Goal: Task Accomplishment & Management: Manage account settings

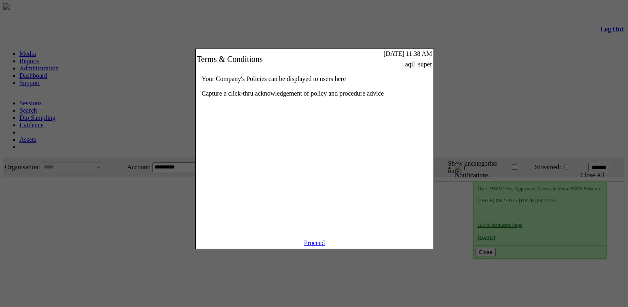
click at [316, 245] on link "Proceed" at bounding box center [314, 242] width 21 height 7
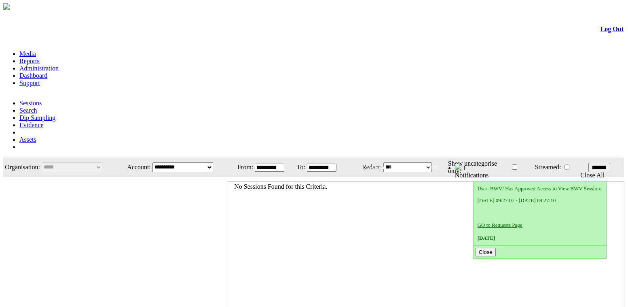
click at [59, 65] on link "Administration" at bounding box center [38, 68] width 39 height 7
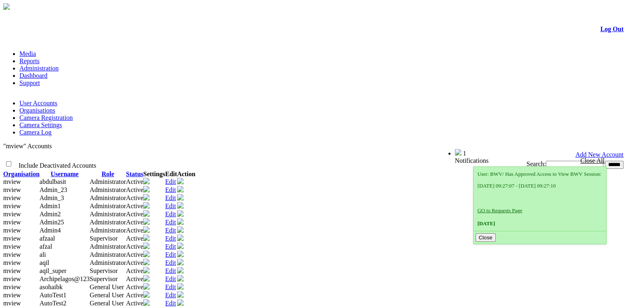
click at [176, 186] on link "Edit" at bounding box center [171, 189] width 11 height 7
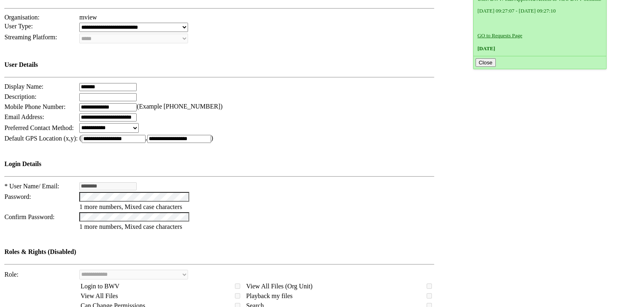
scroll to position [294, 0]
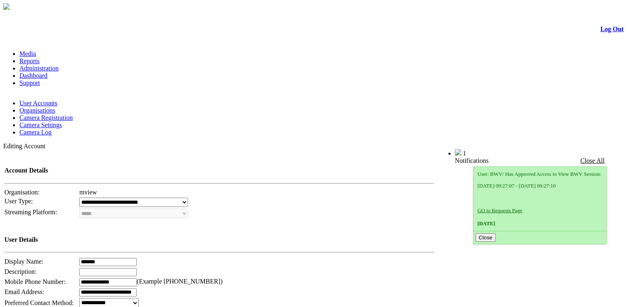
click at [605, 28] on link "Log Out" at bounding box center [612, 28] width 23 height 7
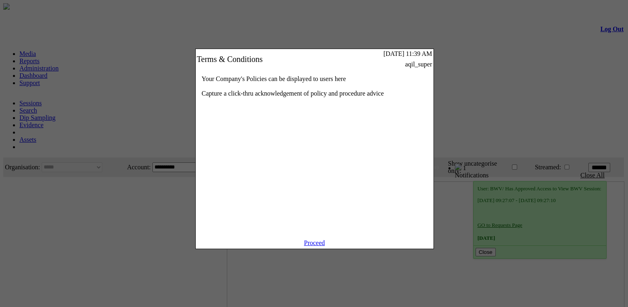
click at [308, 246] on link "Proceed" at bounding box center [314, 242] width 21 height 7
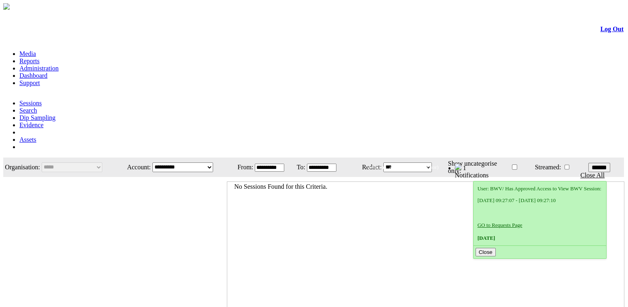
click at [59, 65] on link "Administration" at bounding box center [38, 68] width 39 height 7
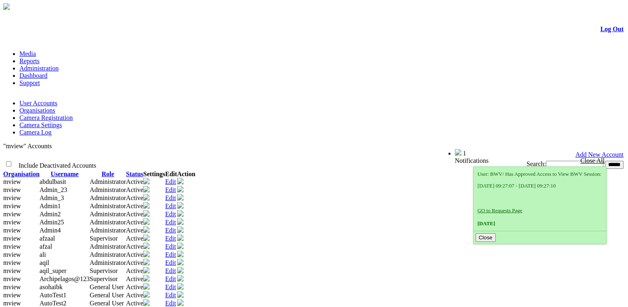
click at [55, 107] on link "Organisations" at bounding box center [37, 110] width 36 height 7
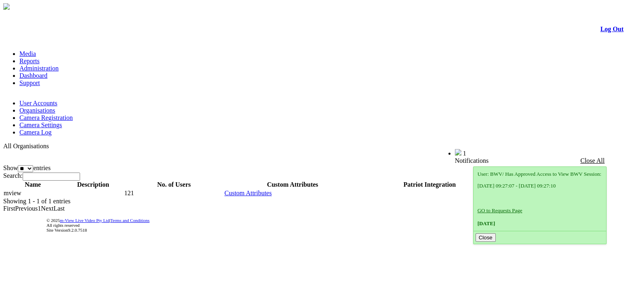
click at [47, 100] on link "User Accounts" at bounding box center [38, 103] width 38 height 7
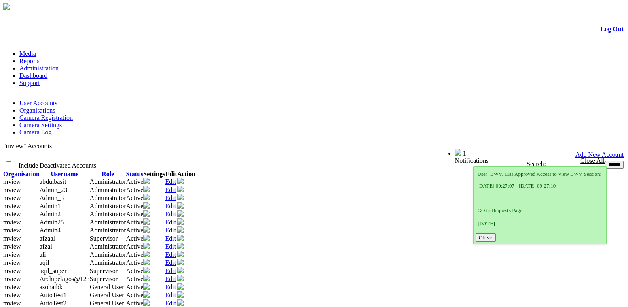
click at [546, 161] on input "text" at bounding box center [574, 165] width 57 height 8
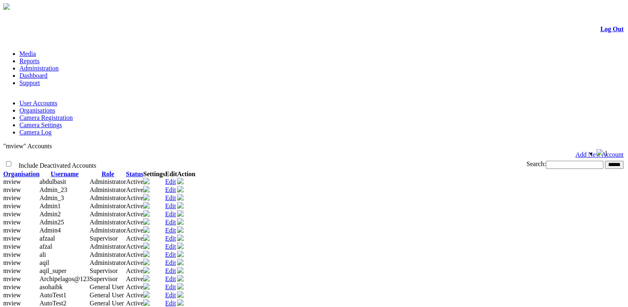
type input "****"
click at [605, 161] on input "******" at bounding box center [614, 165] width 19 height 8
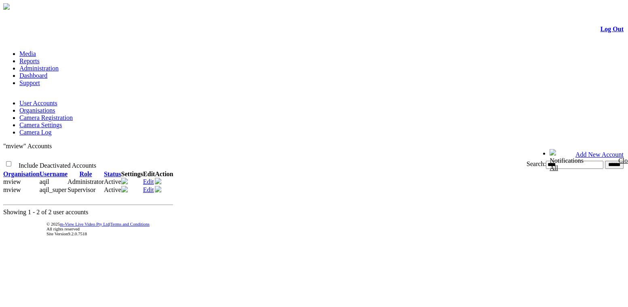
click at [154, 186] on link "Edit" at bounding box center [148, 189] width 11 height 7
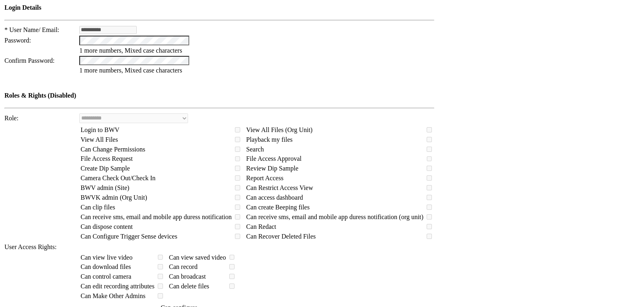
scroll to position [294, 0]
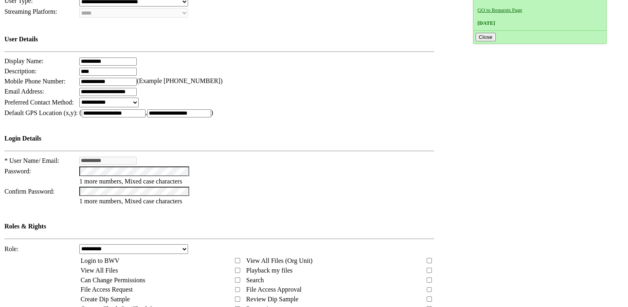
scroll to position [257, 0]
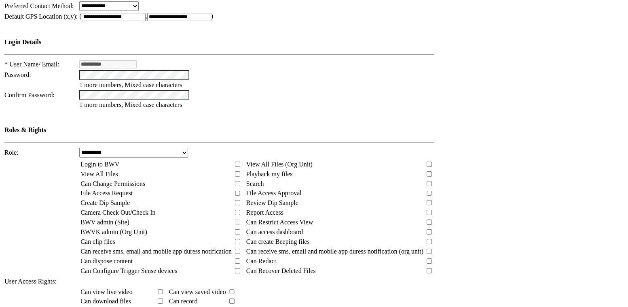
scroll to position [313, 0]
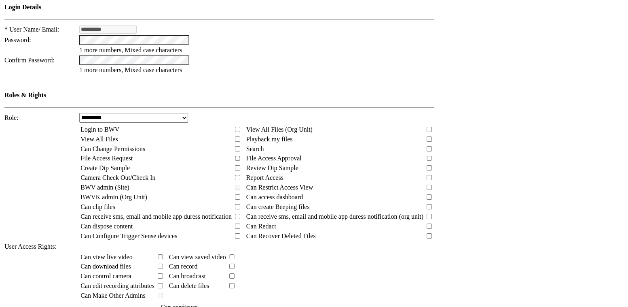
scroll to position [313, 0]
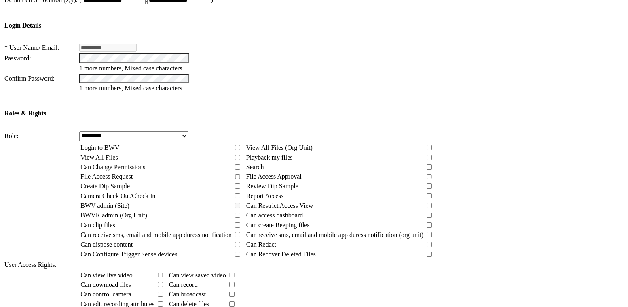
drag, startPoint x: 90, startPoint y: 252, endPoint x: 143, endPoint y: 252, distance: 53.0
click at [143, 306] on span "Can Make Other Admins" at bounding box center [113, 313] width 65 height 7
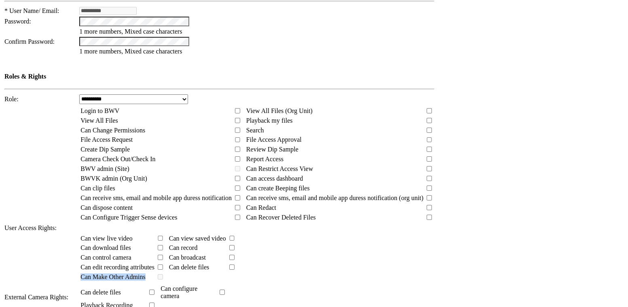
scroll to position [386, 0]
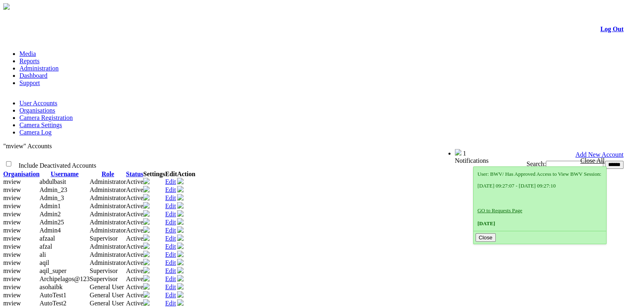
click at [596, 151] on link "Add New Account" at bounding box center [600, 154] width 48 height 7
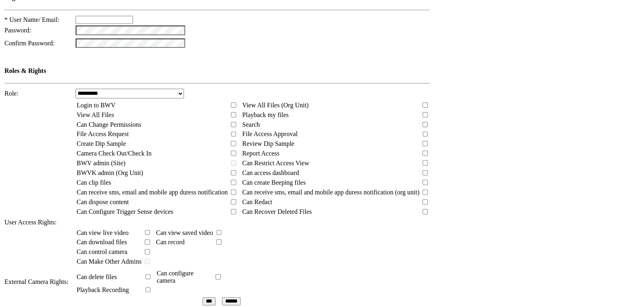
scroll to position [221, 0]
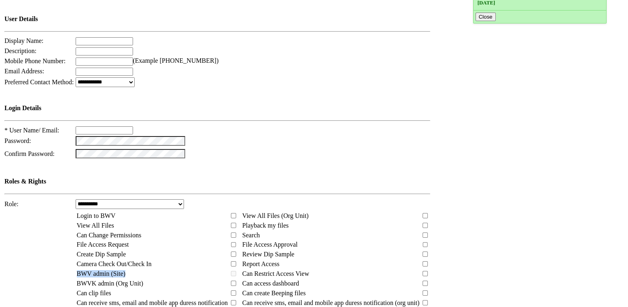
drag, startPoint x: 89, startPoint y: 188, endPoint x: 176, endPoint y: 188, distance: 87.0
click at [176, 269] on td "BWV admin (Site)" at bounding box center [152, 273] width 152 height 9
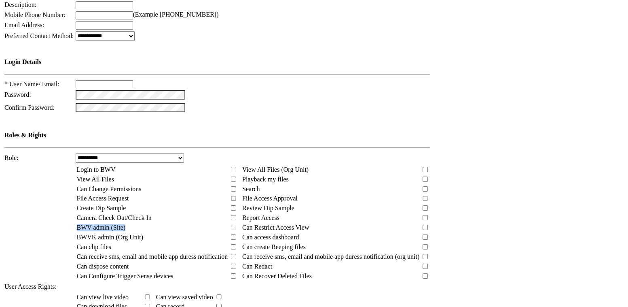
scroll to position [349, 0]
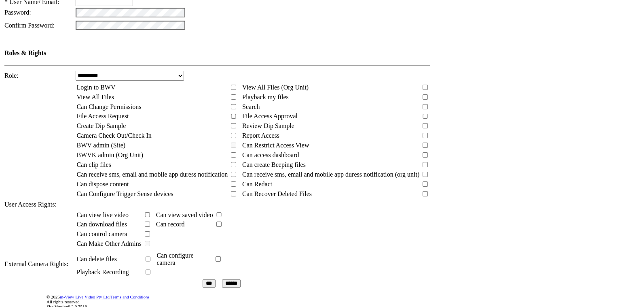
click at [379, 209] on td "Can view live video Can view saved video Can download files Can record Can cont…" at bounding box center [253, 229] width 356 height 40
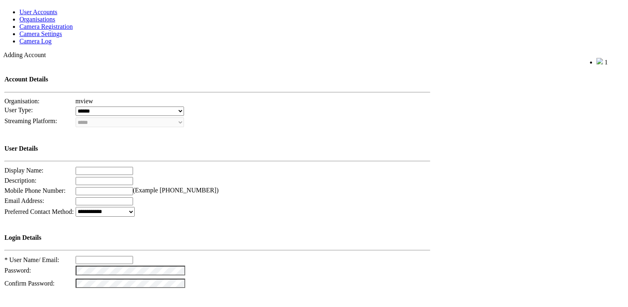
scroll to position [0, 0]
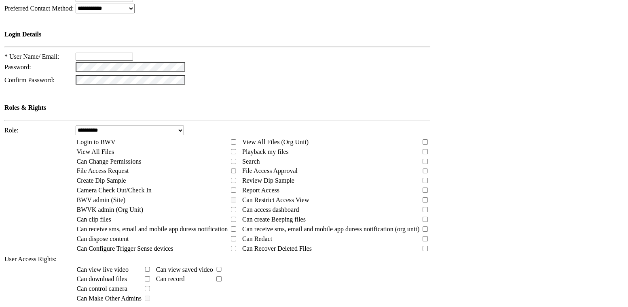
scroll to position [147, 0]
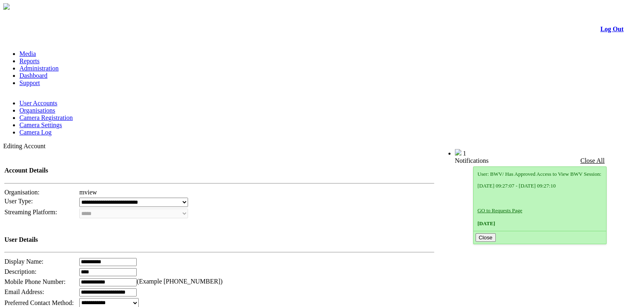
click at [601, 30] on link "Log Out" at bounding box center [612, 28] width 23 height 7
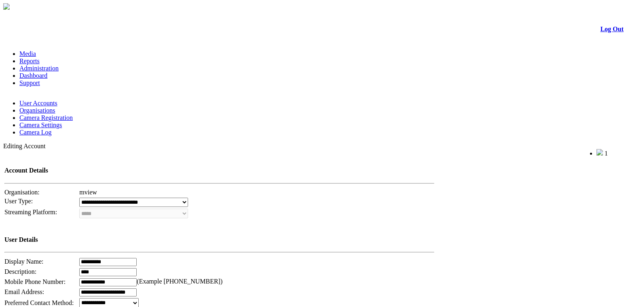
click at [546, 149] on span "Welcome, aqil_super (Supervisor)" at bounding box center [545, 152] width 72 height 6
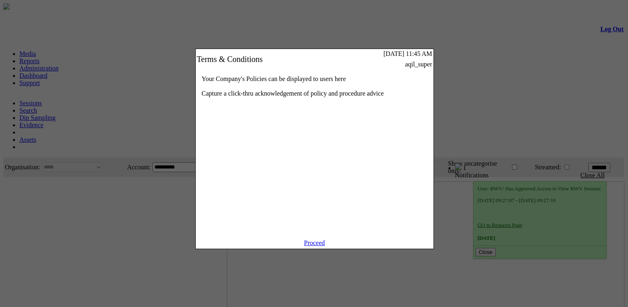
click at [315, 246] on link "Proceed" at bounding box center [314, 242] width 21 height 7
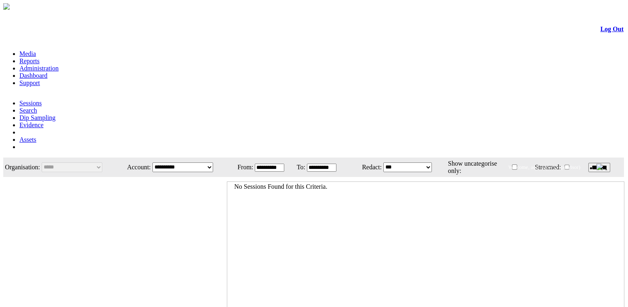
click at [59, 65] on link "Administration" at bounding box center [38, 68] width 39 height 7
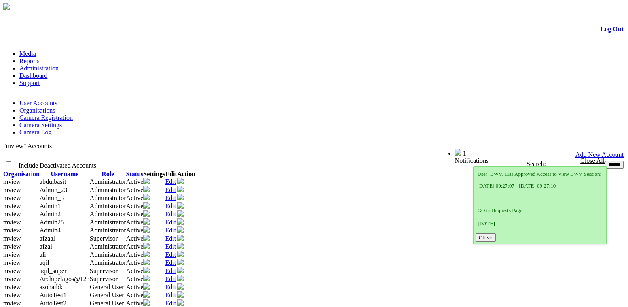
click at [176, 194] on link "Edit" at bounding box center [171, 197] width 11 height 7
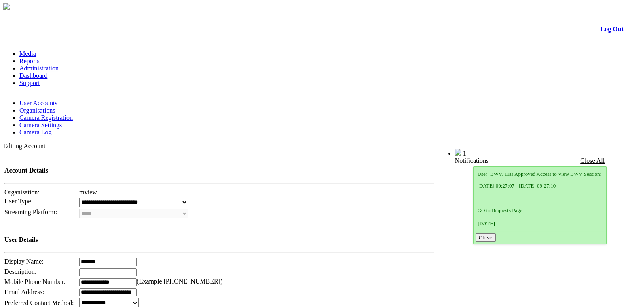
click at [41, 100] on link "User Accounts" at bounding box center [38, 103] width 38 height 7
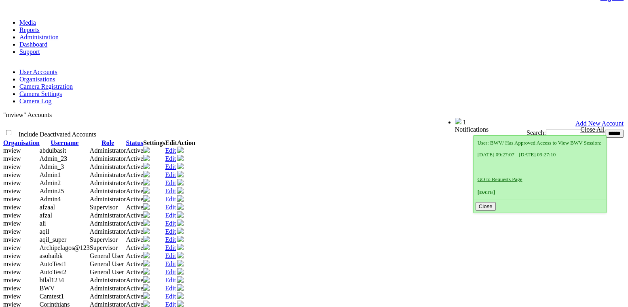
scroll to position [147, 0]
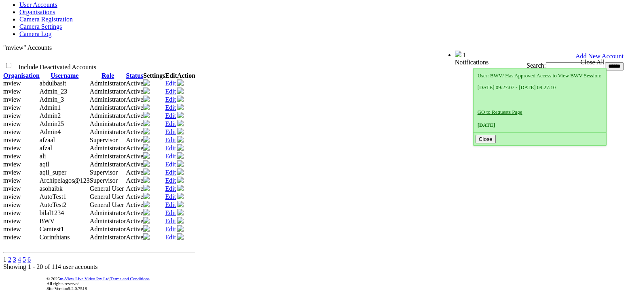
click at [176, 153] on link "Edit" at bounding box center [171, 156] width 11 height 7
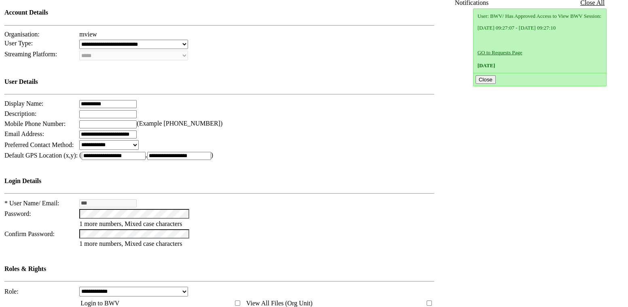
scroll to position [257, 0]
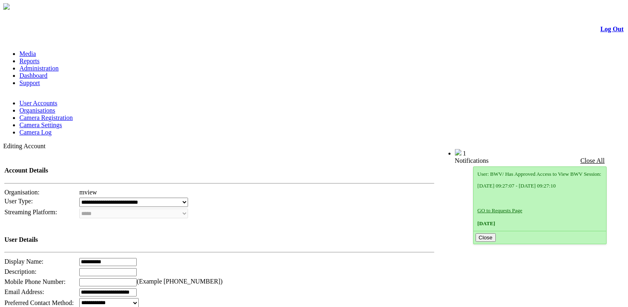
scroll to position [257, 0]
click at [54, 100] on link "User Accounts" at bounding box center [38, 103] width 38 height 7
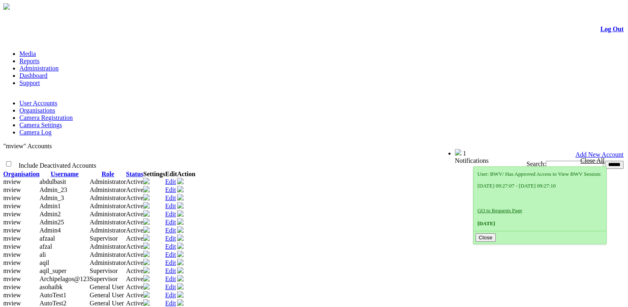
click at [597, 151] on link "Add New Account" at bounding box center [600, 154] width 48 height 7
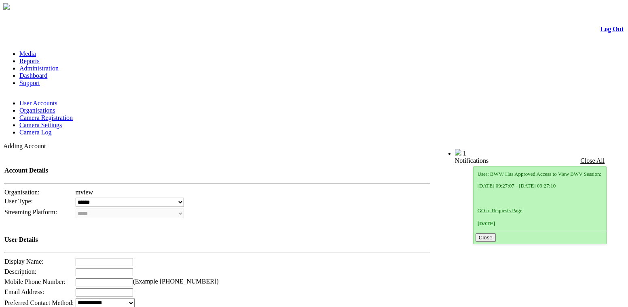
click at [602, 32] on link "Log Out" at bounding box center [612, 28] width 23 height 7
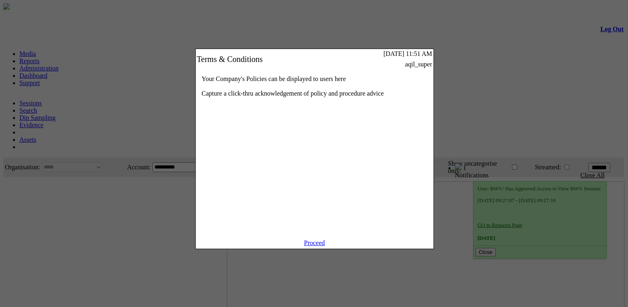
click at [316, 246] on link "Proceed" at bounding box center [314, 242] width 21 height 7
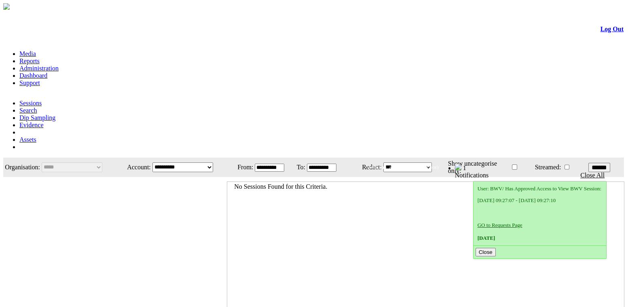
click at [59, 65] on link "Administration" at bounding box center [38, 68] width 39 height 7
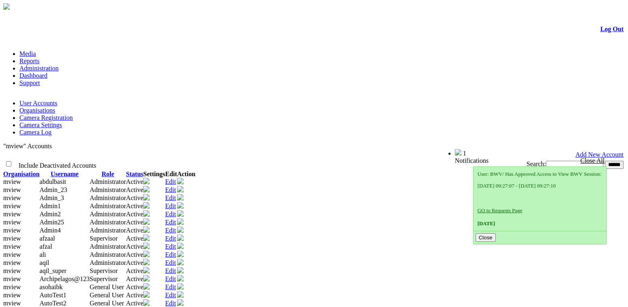
click at [176, 210] on link "Edit" at bounding box center [171, 213] width 11 height 7
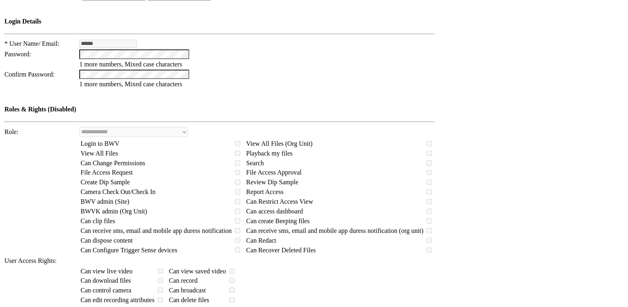
scroll to position [313, 0]
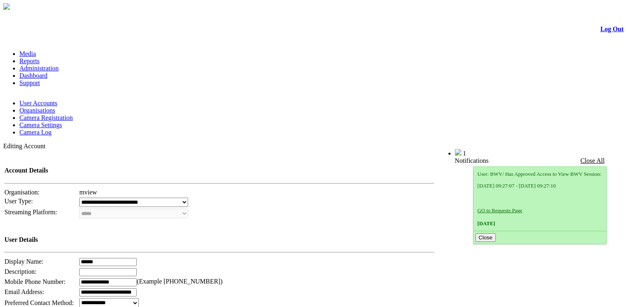
scroll to position [313, 0]
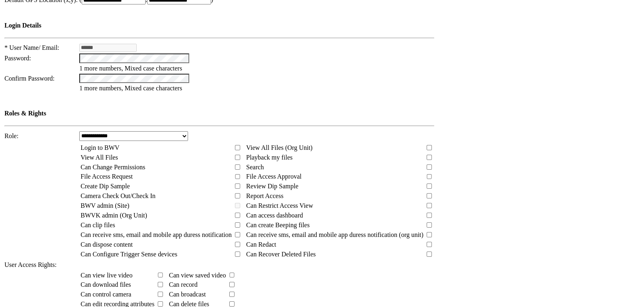
click at [128, 131] on select "**********" at bounding box center [133, 136] width 109 height 10
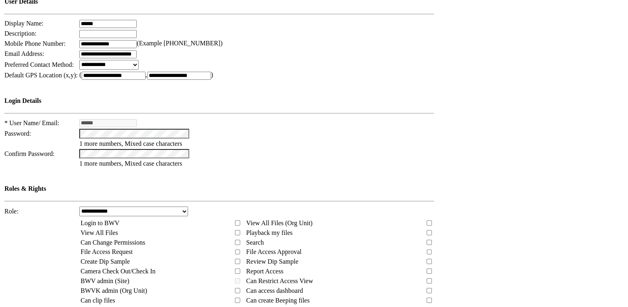
scroll to position [240, 0]
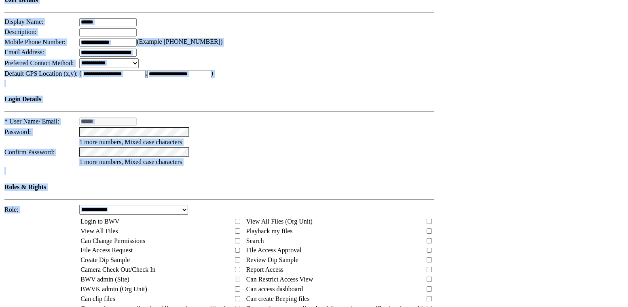
drag, startPoint x: 64, startPoint y: 125, endPoint x: 456, endPoint y: 248, distance: 411.7
click at [456, 248] on td "**********" at bounding box center [252, 171] width 499 height 522
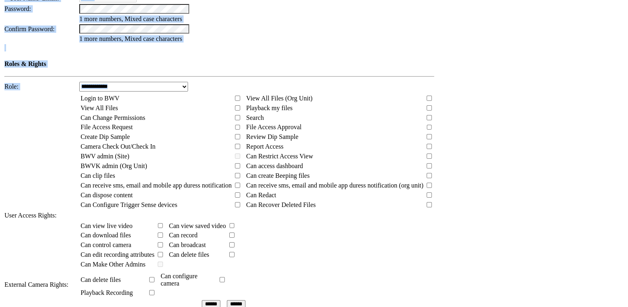
scroll to position [350, 0]
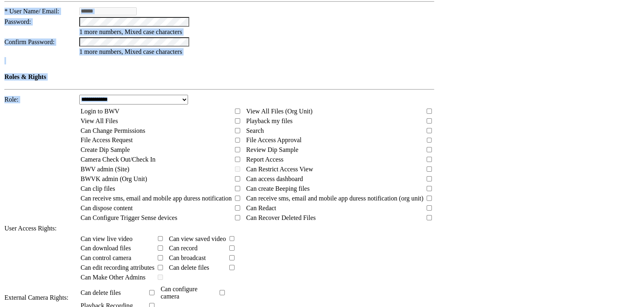
click at [444, 195] on td "**********" at bounding box center [252, 61] width 499 height 522
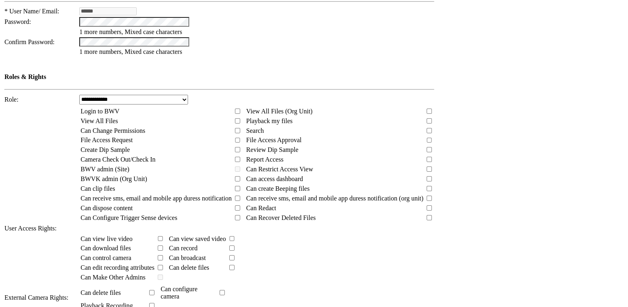
click at [157, 95] on select "**********" at bounding box center [133, 100] width 109 height 10
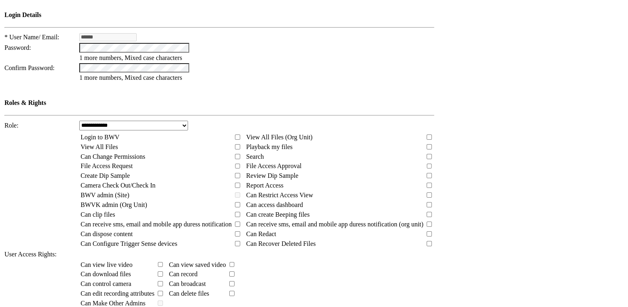
scroll to position [275, 0]
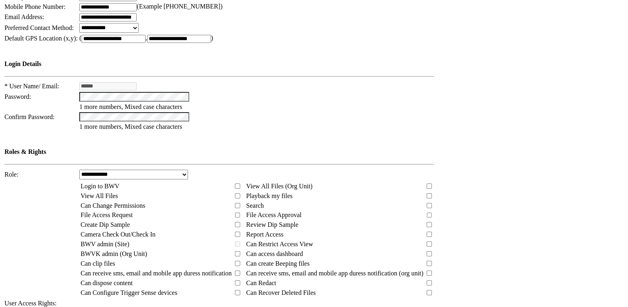
click at [171, 170] on select "**********" at bounding box center [133, 175] width 109 height 10
click at [86, 170] on select "**********" at bounding box center [133, 175] width 109 height 10
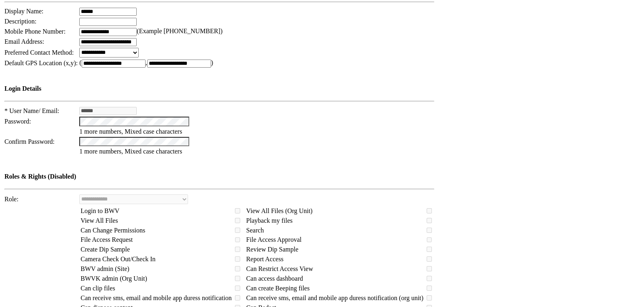
scroll to position [294, 0]
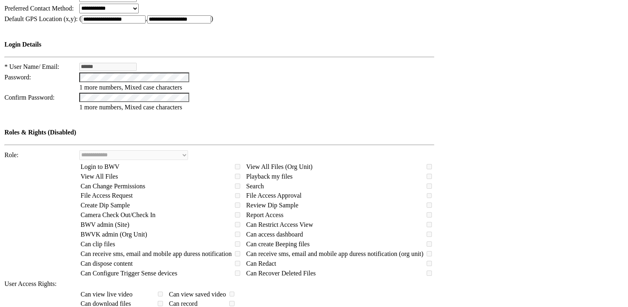
click at [478, 141] on td "**********" at bounding box center [252, 117] width 499 height 522
drag, startPoint x: 89, startPoint y: 94, endPoint x: 188, endPoint y: 123, distance: 102.4
click at [153, 182] on td "Can Change Permissions" at bounding box center [156, 186] width 152 height 9
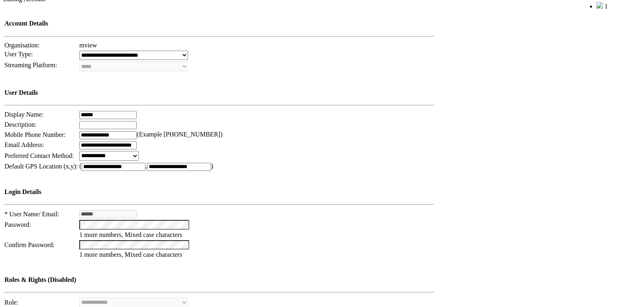
scroll to position [0, 0]
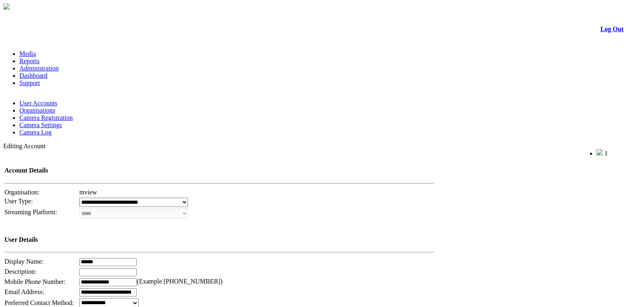
click at [48, 100] on link "User Accounts" at bounding box center [38, 103] width 38 height 7
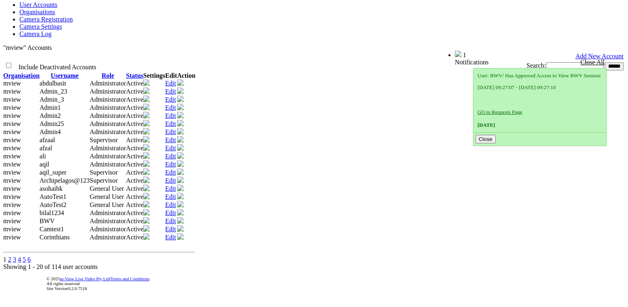
scroll to position [221, 0]
click at [176, 177] on link "Edit" at bounding box center [171, 180] width 11 height 7
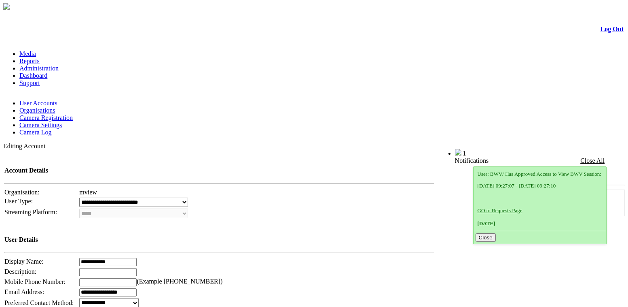
scroll to position [221, 0]
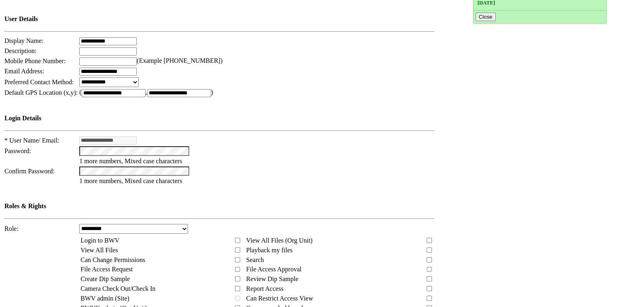
click at [142, 224] on select "**********" at bounding box center [133, 229] width 109 height 10
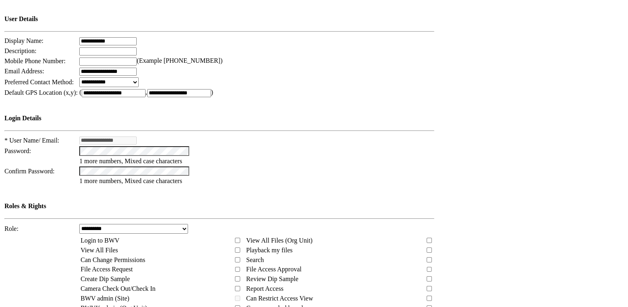
click at [302, 166] on td at bounding box center [257, 171] width 356 height 11
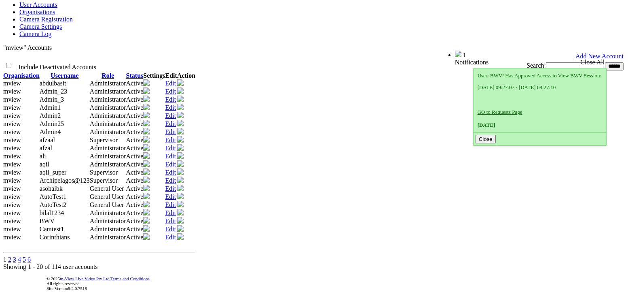
scroll to position [110, 0]
click at [176, 128] on link "Edit" at bounding box center [171, 131] width 11 height 7
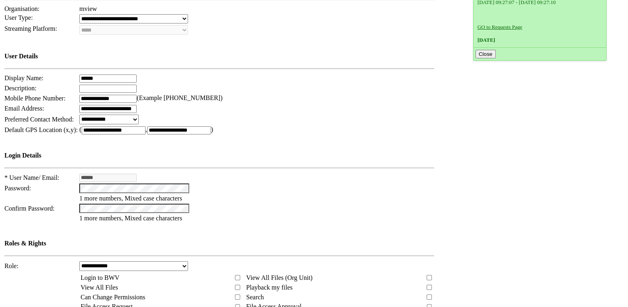
scroll to position [184, 0]
click at [129, 261] on select "**********" at bounding box center [133, 266] width 109 height 10
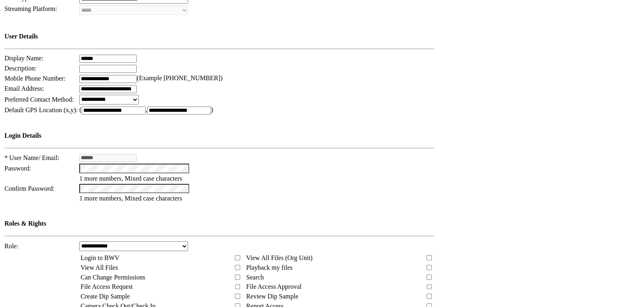
scroll to position [221, 0]
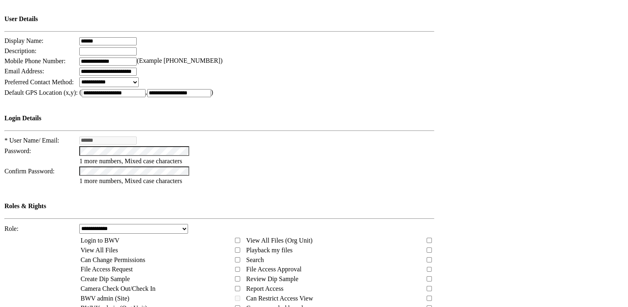
click at [129, 224] on select "**********" at bounding box center [133, 229] width 109 height 10
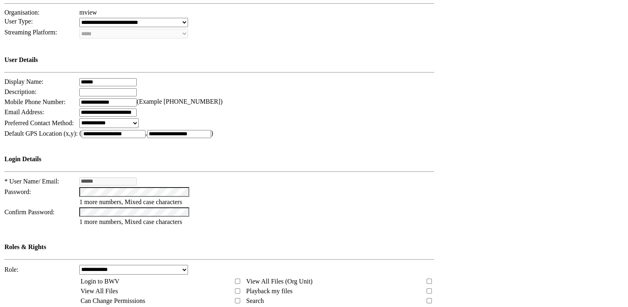
scroll to position [184, 0]
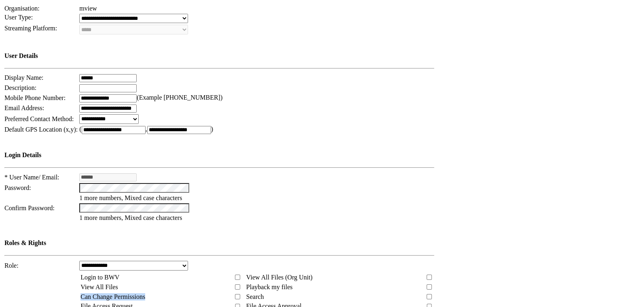
drag, startPoint x: 89, startPoint y: 206, endPoint x: 163, endPoint y: 207, distance: 73.3
click at [163, 292] on td "Can Change Permissions" at bounding box center [156, 296] width 152 height 9
click at [178, 261] on select "**********" at bounding box center [133, 266] width 109 height 10
click at [161, 261] on select "**********" at bounding box center [133, 266] width 109 height 10
click at [174, 261] on select "**********" at bounding box center [133, 266] width 109 height 10
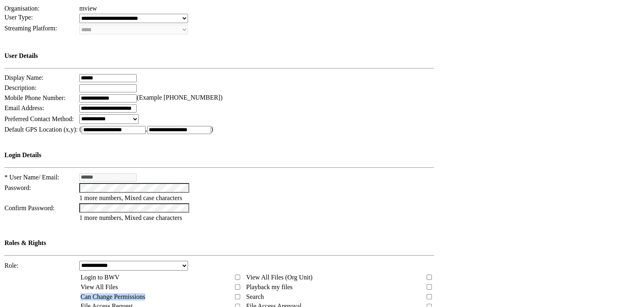
click at [174, 261] on select "**********" at bounding box center [133, 266] width 109 height 10
click at [483, 181] on td "**********" at bounding box center [252, 227] width 499 height 522
click at [502, 154] on td at bounding box center [563, 227] width 123 height 522
click at [533, 121] on td at bounding box center [563, 227] width 123 height 522
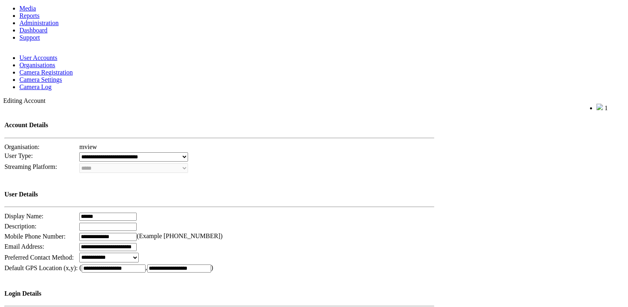
scroll to position [0, 0]
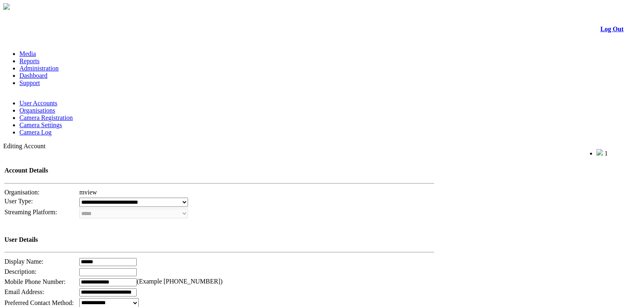
click at [603, 30] on link "Log Out" at bounding box center [612, 28] width 23 height 7
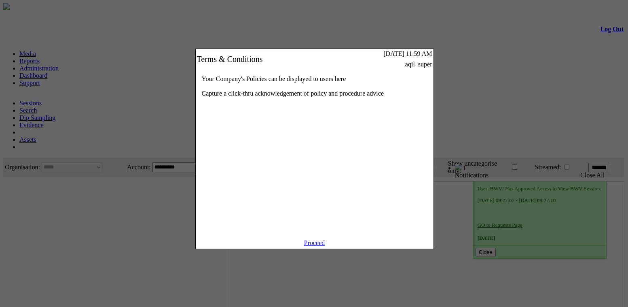
click at [308, 246] on link "Proceed" at bounding box center [314, 242] width 21 height 7
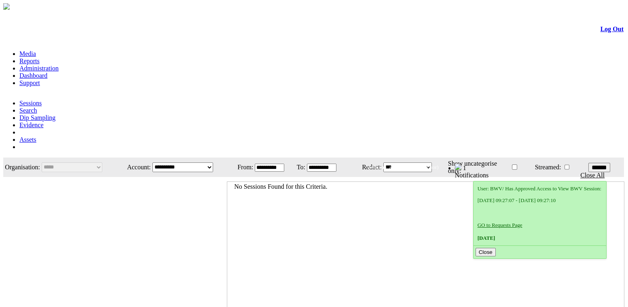
click at [59, 65] on link "Administration" at bounding box center [38, 68] width 39 height 7
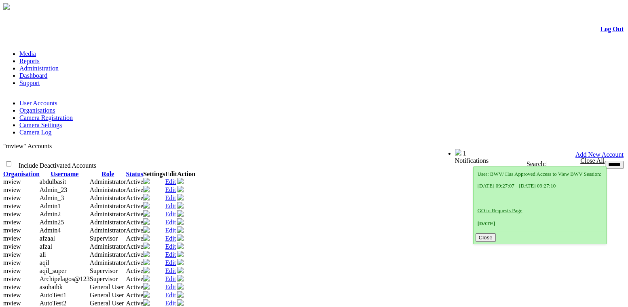
click at [176, 210] on link "Edit" at bounding box center [171, 213] width 11 height 7
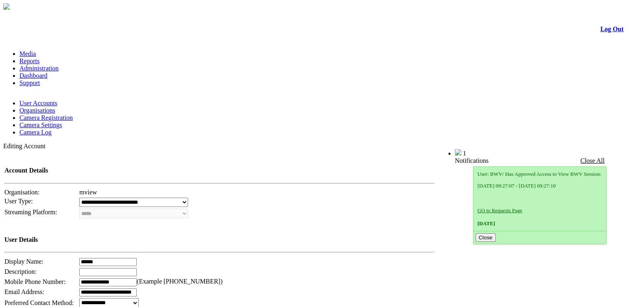
scroll to position [257, 0]
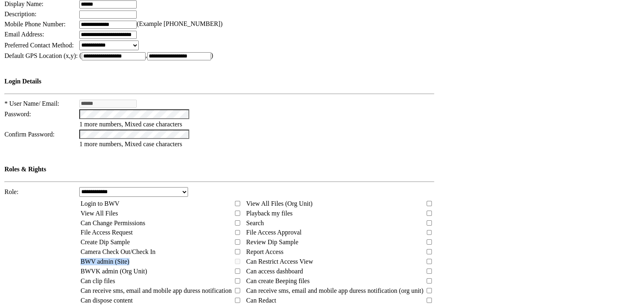
drag, startPoint x: 87, startPoint y: 177, endPoint x: 158, endPoint y: 178, distance: 70.8
click at [158, 257] on td "BWV admin (Site)" at bounding box center [156, 261] width 152 height 9
click at [93, 198] on table "Login to BWV View All Files (Org Unit) View All Files Playback my files Can Cha…" at bounding box center [256, 256] width 355 height 117
click at [89, 258] on span "BWV admin (Site)" at bounding box center [105, 261] width 49 height 7
drag, startPoint x: 89, startPoint y: 179, endPoint x: 129, endPoint y: 179, distance: 40.1
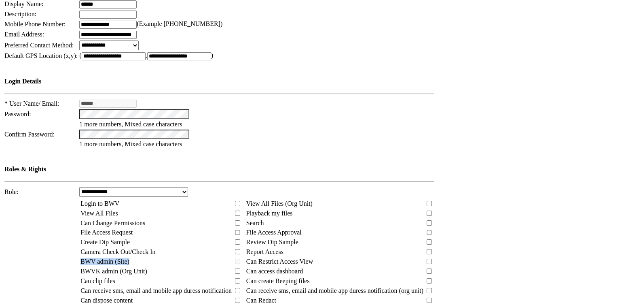
click at [129, 257] on td "BWV admin (Site)" at bounding box center [156, 261] width 152 height 9
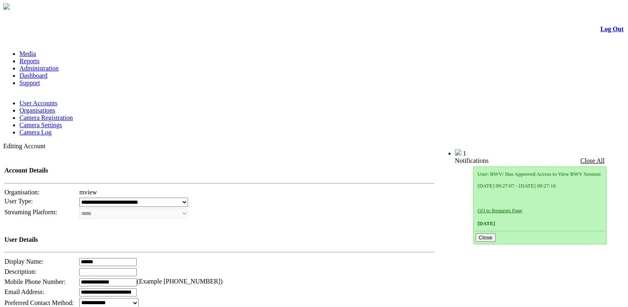
scroll to position [184, 0]
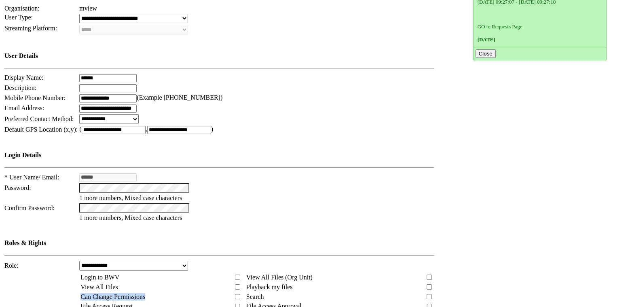
drag, startPoint x: 87, startPoint y: 206, endPoint x: 150, endPoint y: 208, distance: 62.7
click at [150, 292] on td "Can Change Permissions" at bounding box center [156, 296] width 152 height 9
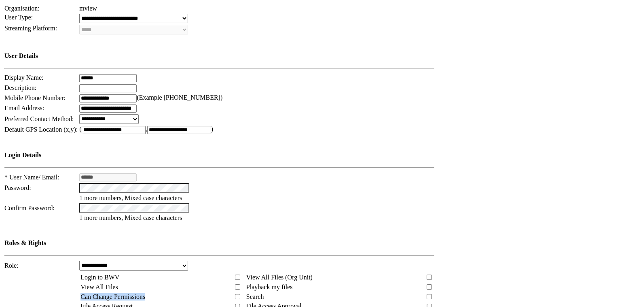
copy span "Can Change Permissions"
